Goal: Find specific page/section: Find specific page/section

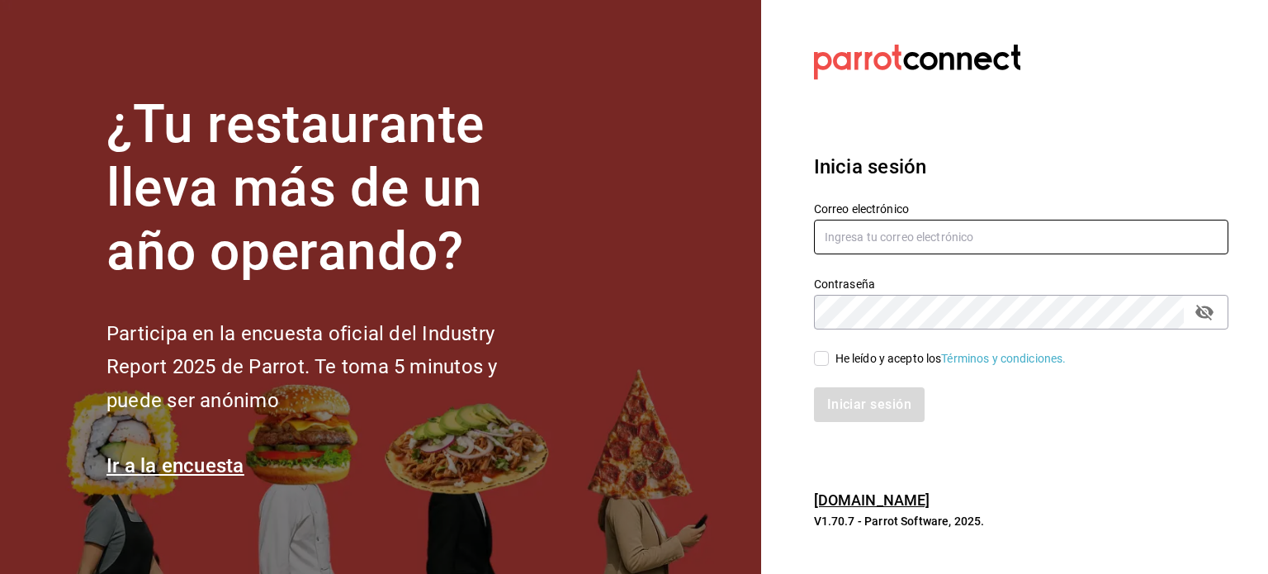
type input "multiuser@pickup.com"
click at [813, 341] on div "He leído y acepto los Términos y condiciones." at bounding box center [1011, 348] width 434 height 38
click at [821, 361] on input "He leído y acepto los Términos y condiciones." at bounding box center [821, 358] width 15 height 15
checkbox input "true"
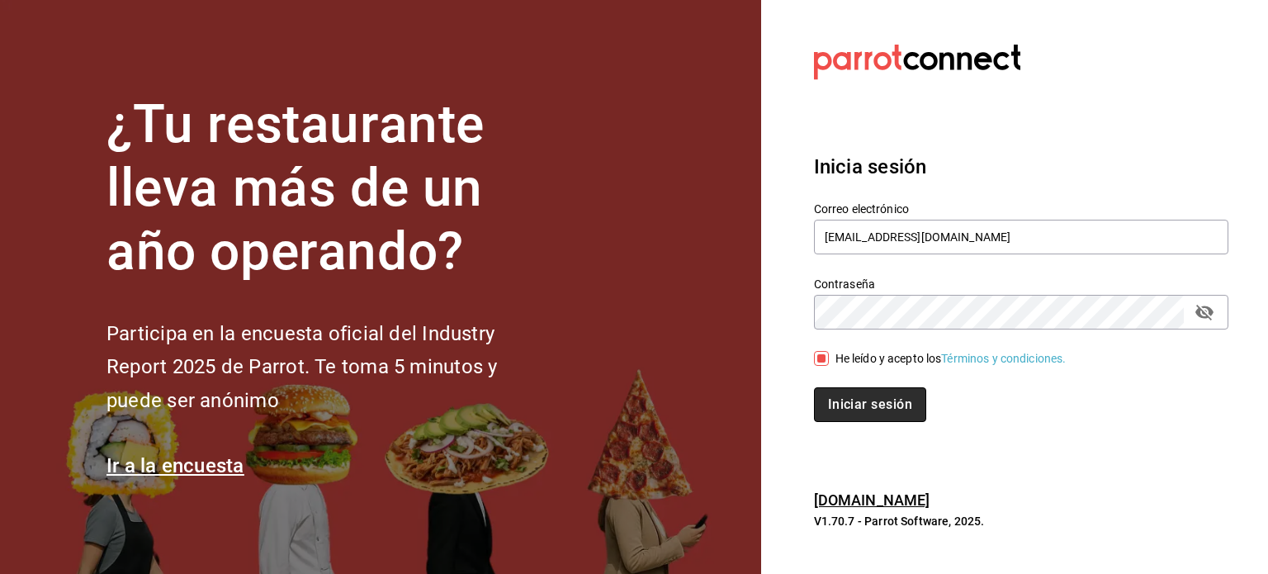
click at [865, 400] on button "Iniciar sesión" at bounding box center [870, 404] width 112 height 35
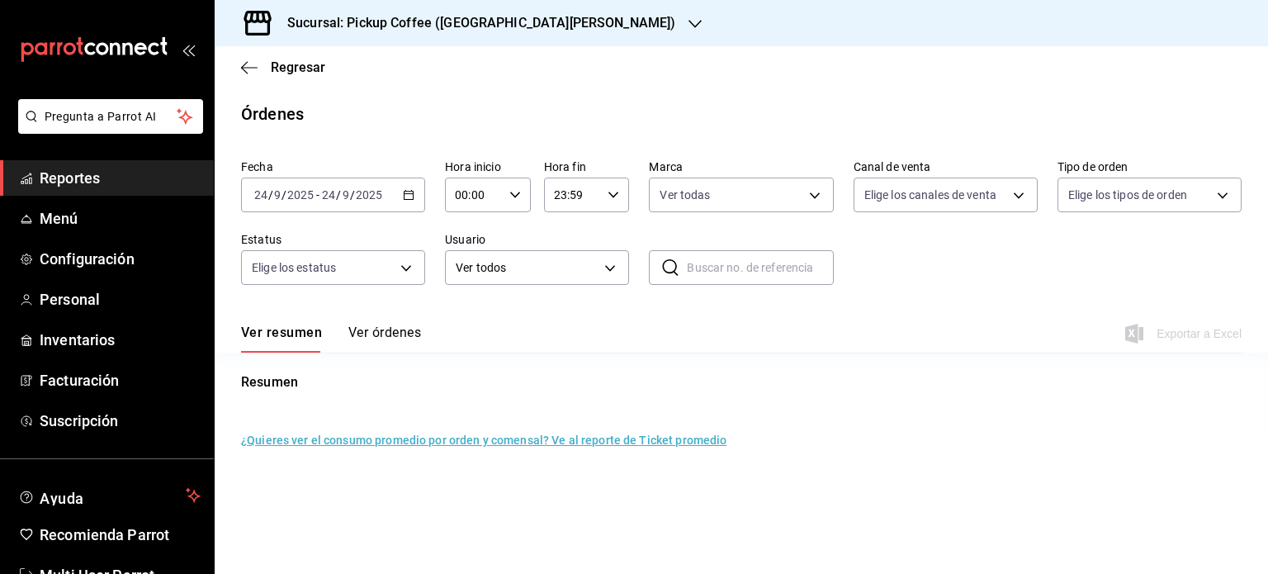
click at [516, 13] on div "Sucursal: Pickup Coffee ([GEOGRAPHIC_DATA][PERSON_NAME])" at bounding box center [468, 23] width 480 height 46
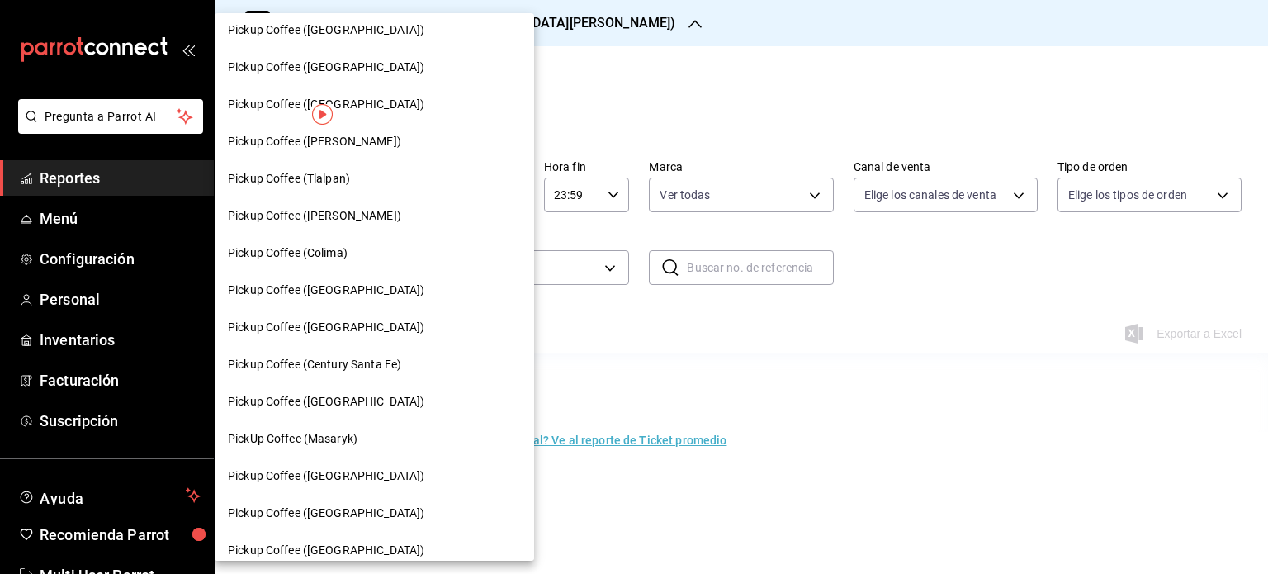
scroll to position [988, 0]
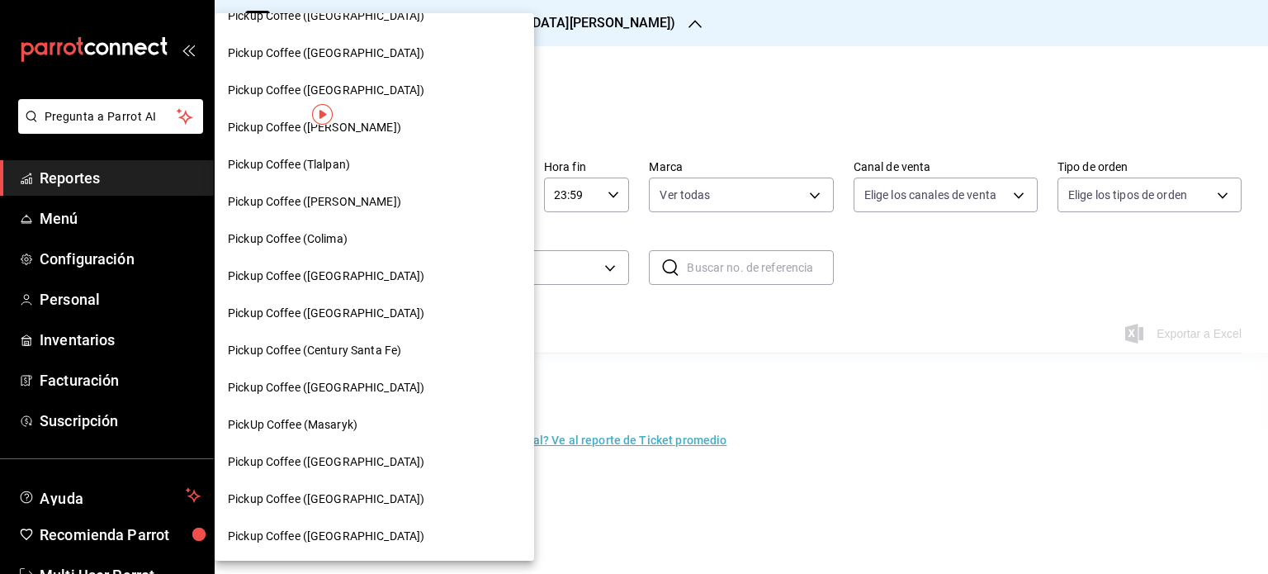
click at [337, 282] on span "Pickup Coffee ([GEOGRAPHIC_DATA])" at bounding box center [326, 275] width 196 height 17
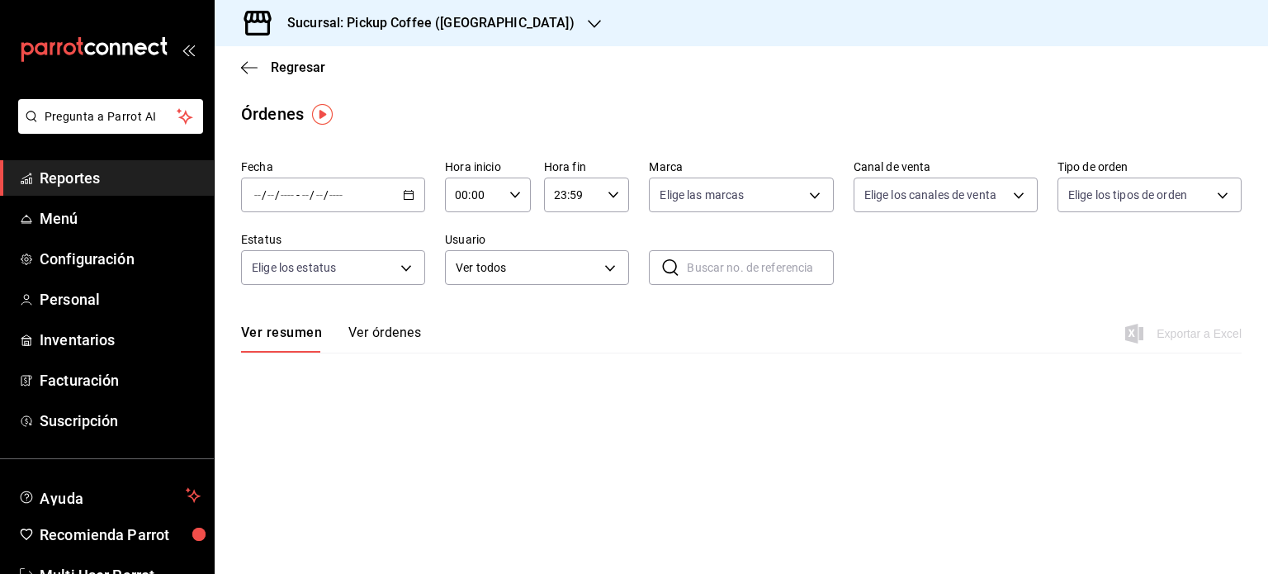
click at [97, 173] on span "Reportes" at bounding box center [120, 178] width 161 height 22
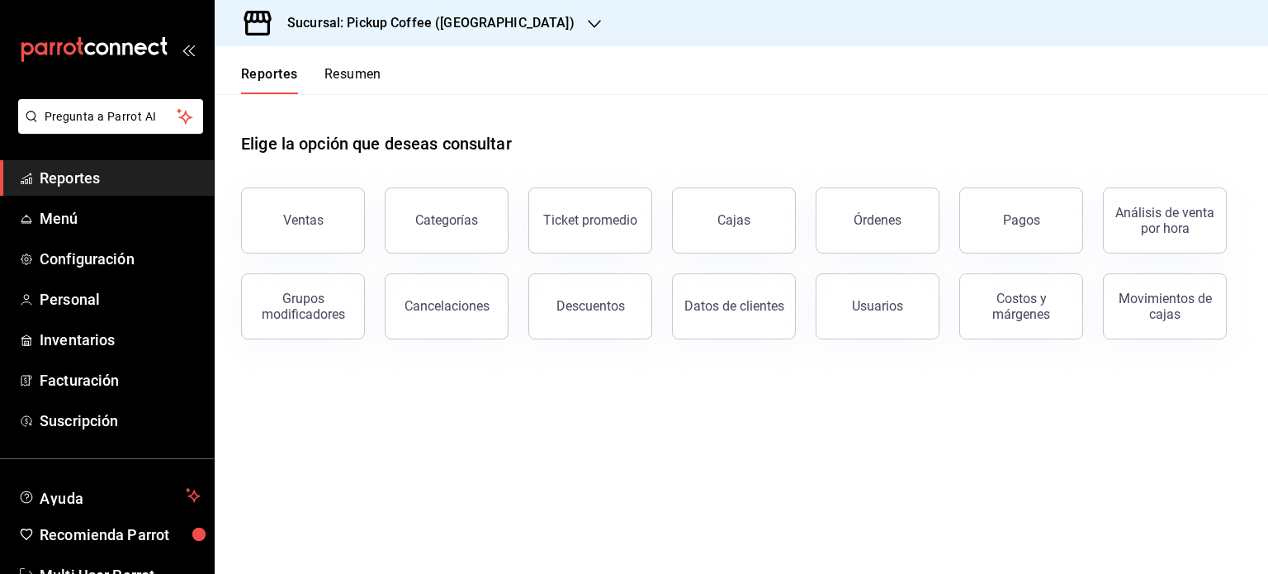
click at [366, 74] on button "Resumen" at bounding box center [352, 80] width 57 height 28
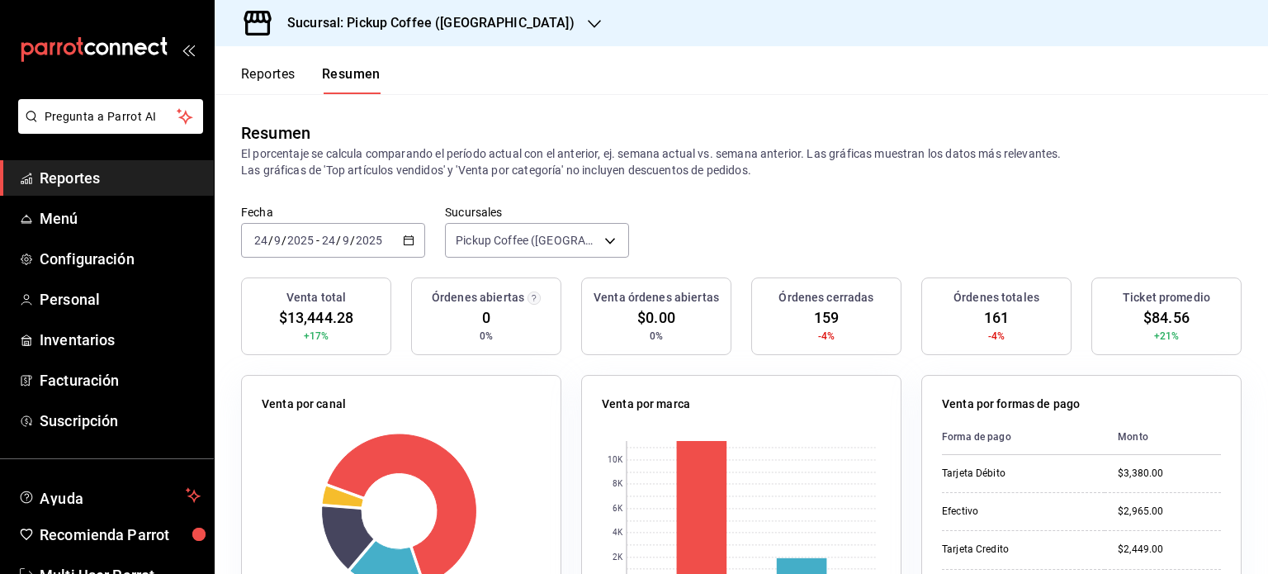
click at [588, 20] on icon "button" at bounding box center [594, 23] width 13 height 13
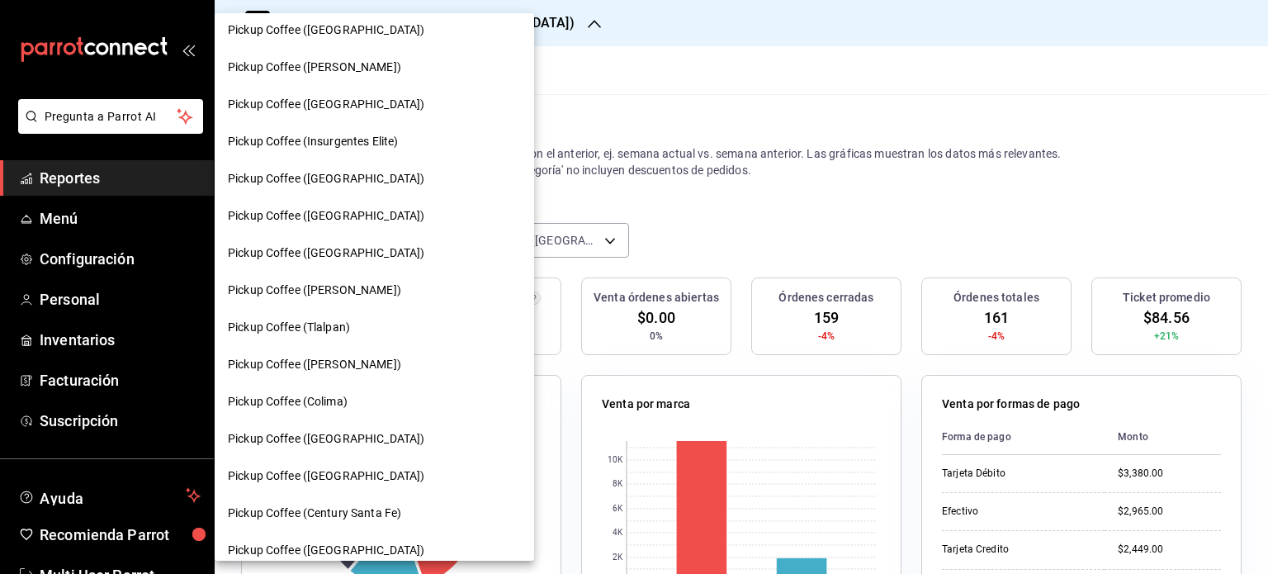
scroll to position [908, 0]
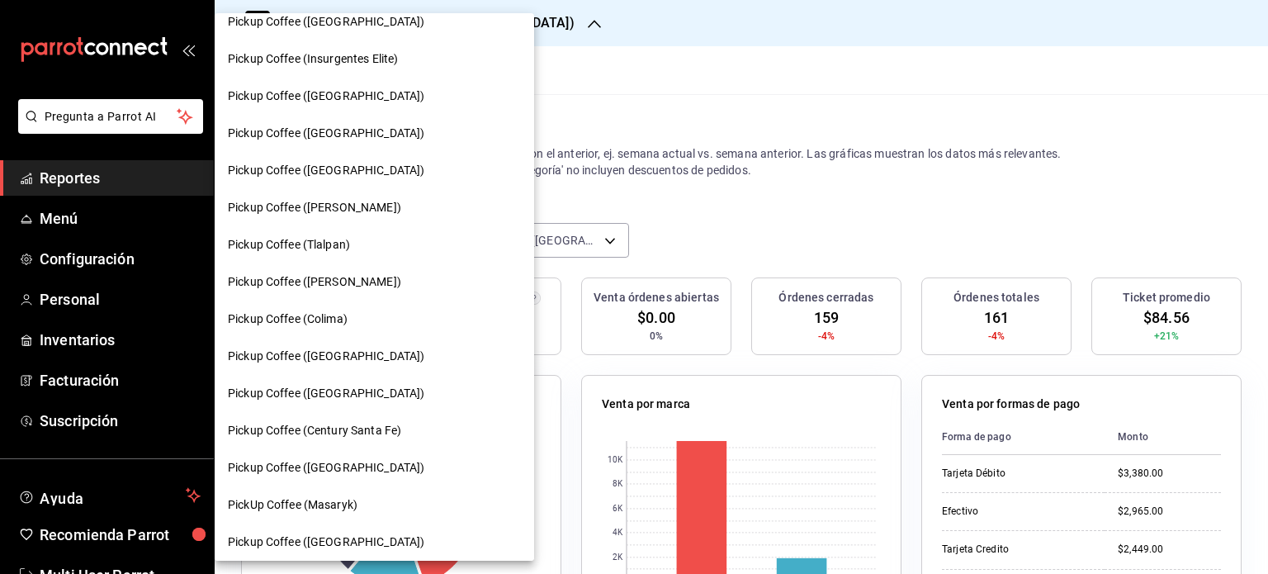
click at [357, 168] on span "Pickup Coffee ([GEOGRAPHIC_DATA])" at bounding box center [326, 170] width 196 height 17
